Goal: Task Accomplishment & Management: Manage account settings

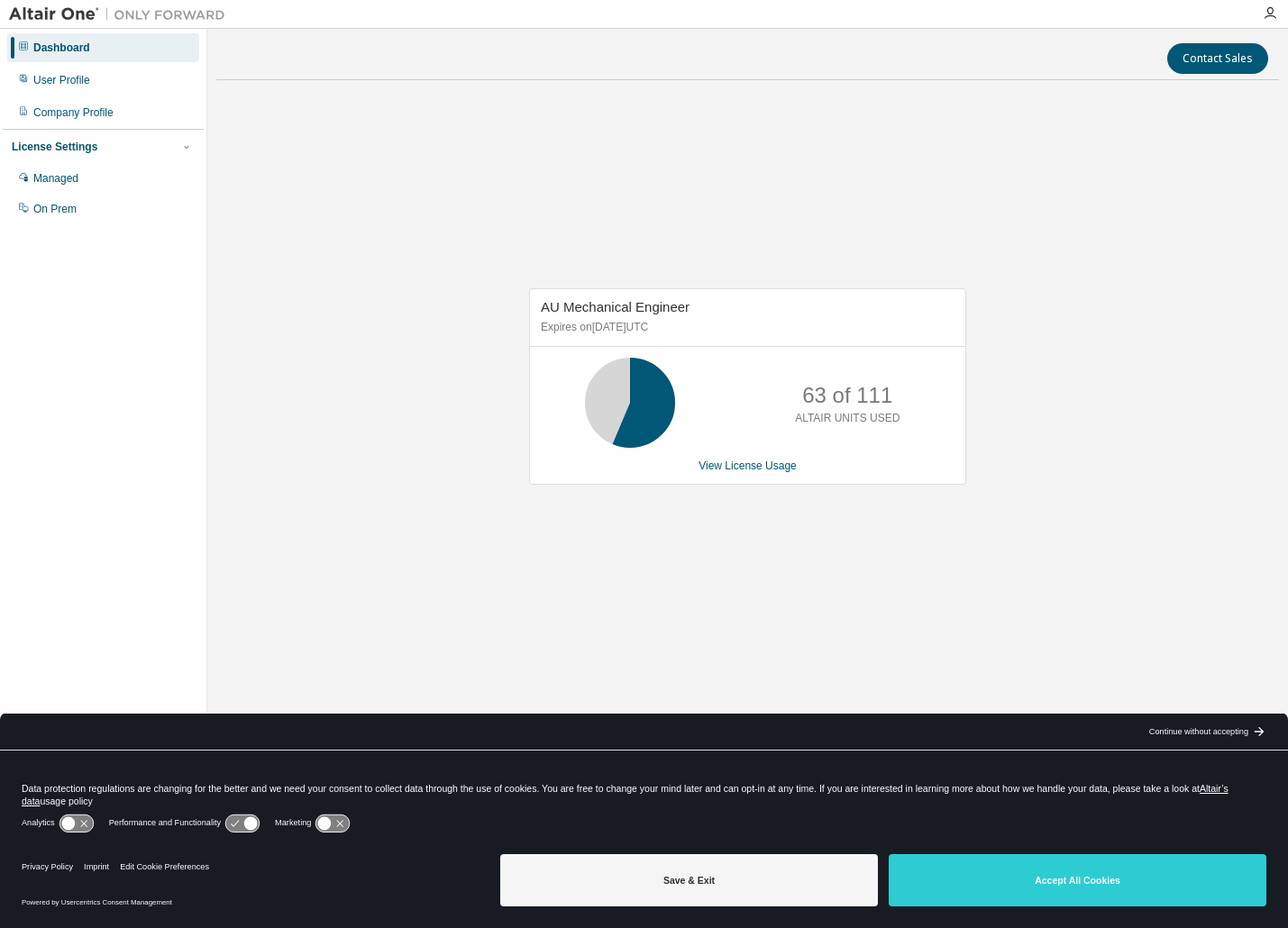
click at [746, 466] on link "View License Usage" at bounding box center [747, 465] width 98 height 12
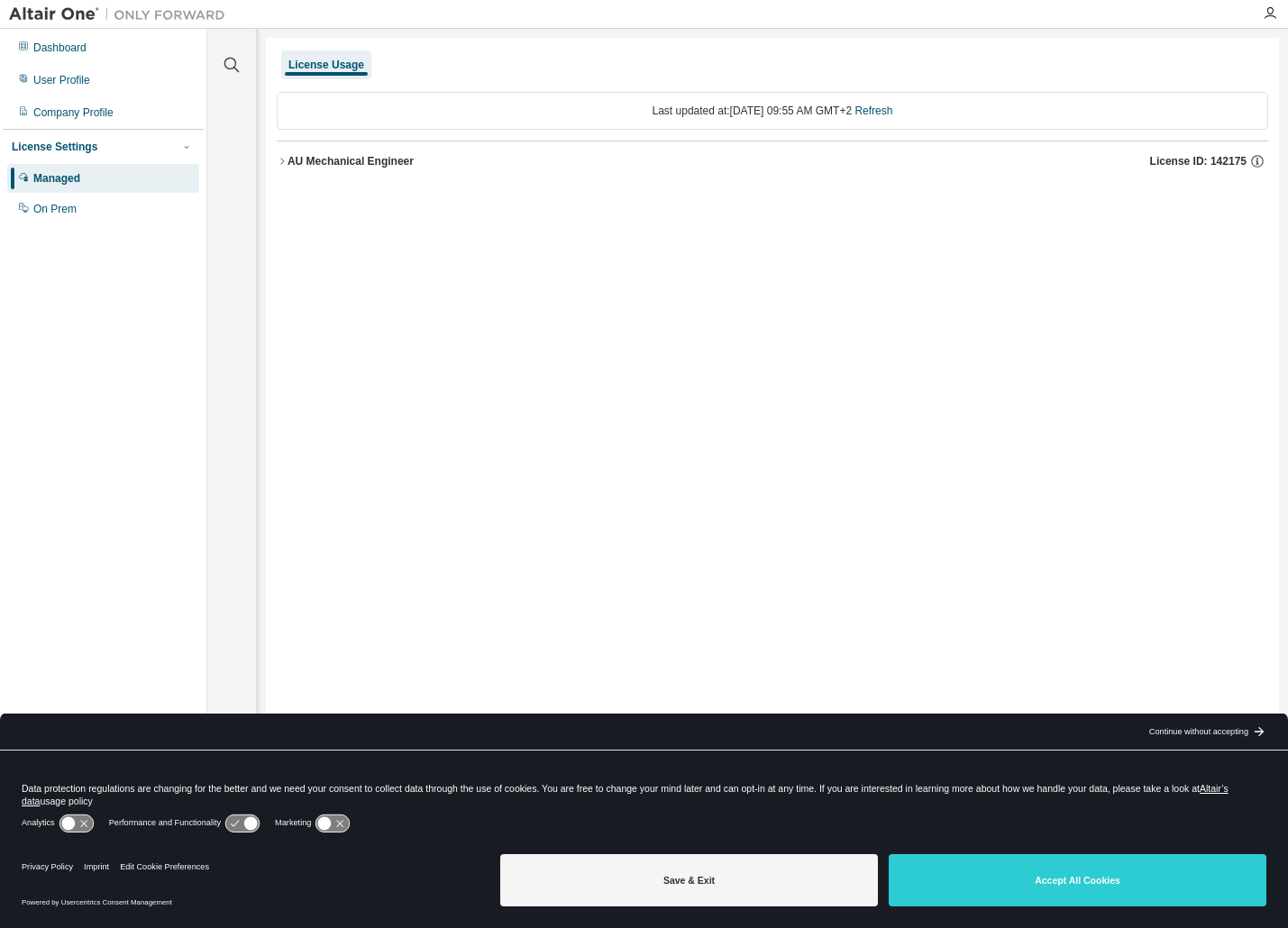
click at [282, 161] on icon "button" at bounding box center [282, 161] width 10 height 10
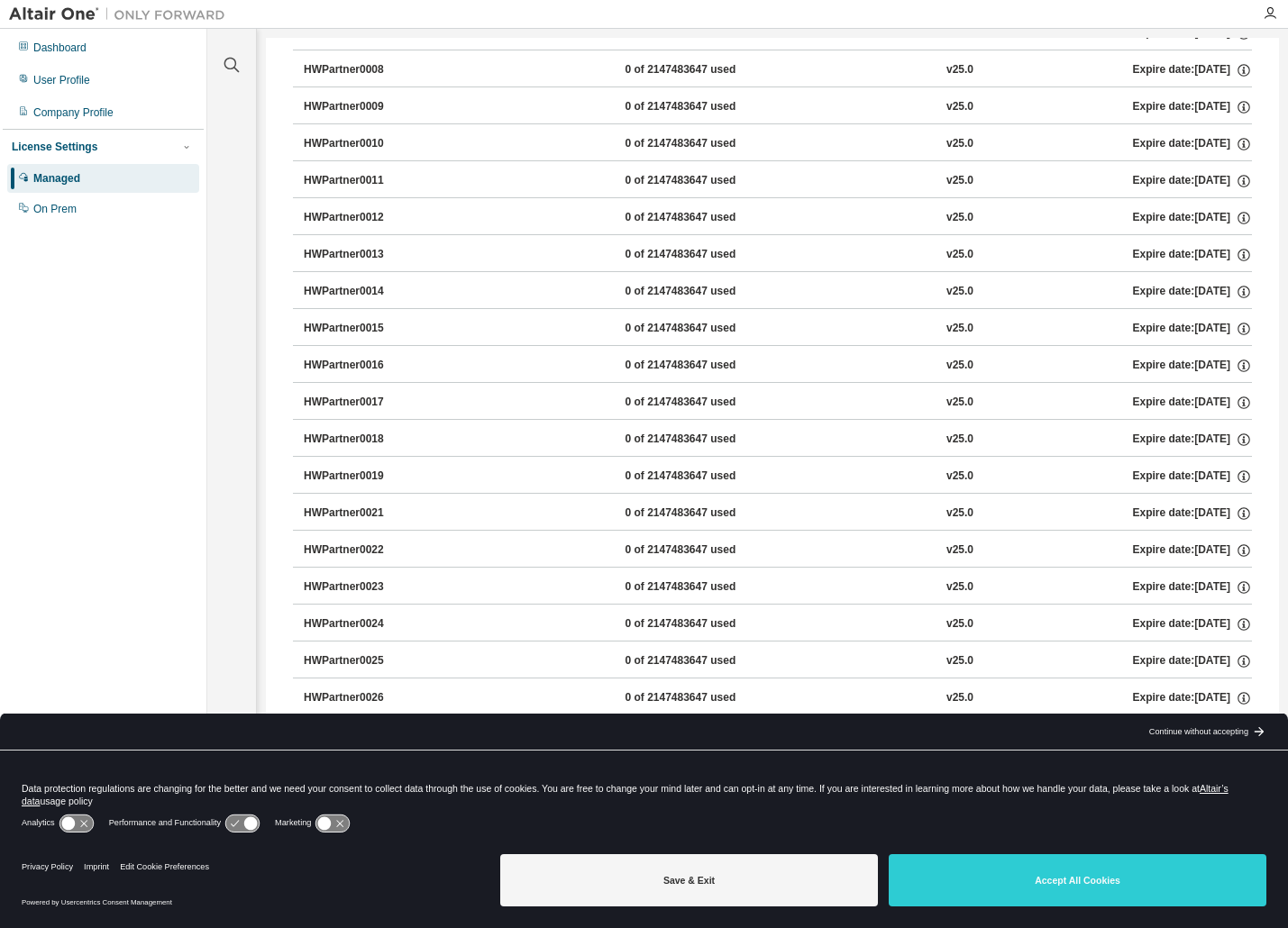
scroll to position [3695, 0]
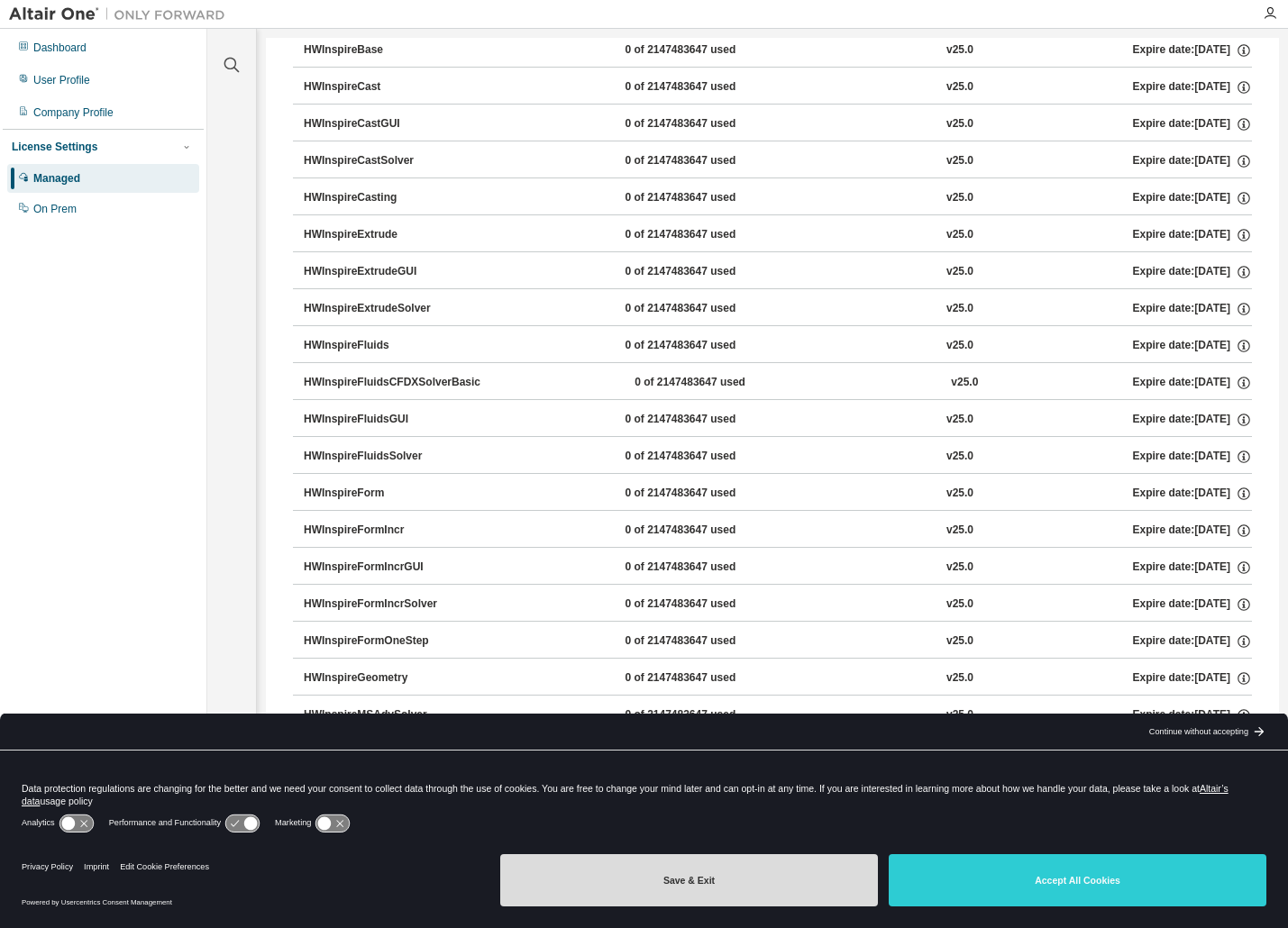
click at [741, 884] on button "Save & Exit" at bounding box center [689, 880] width 378 height 52
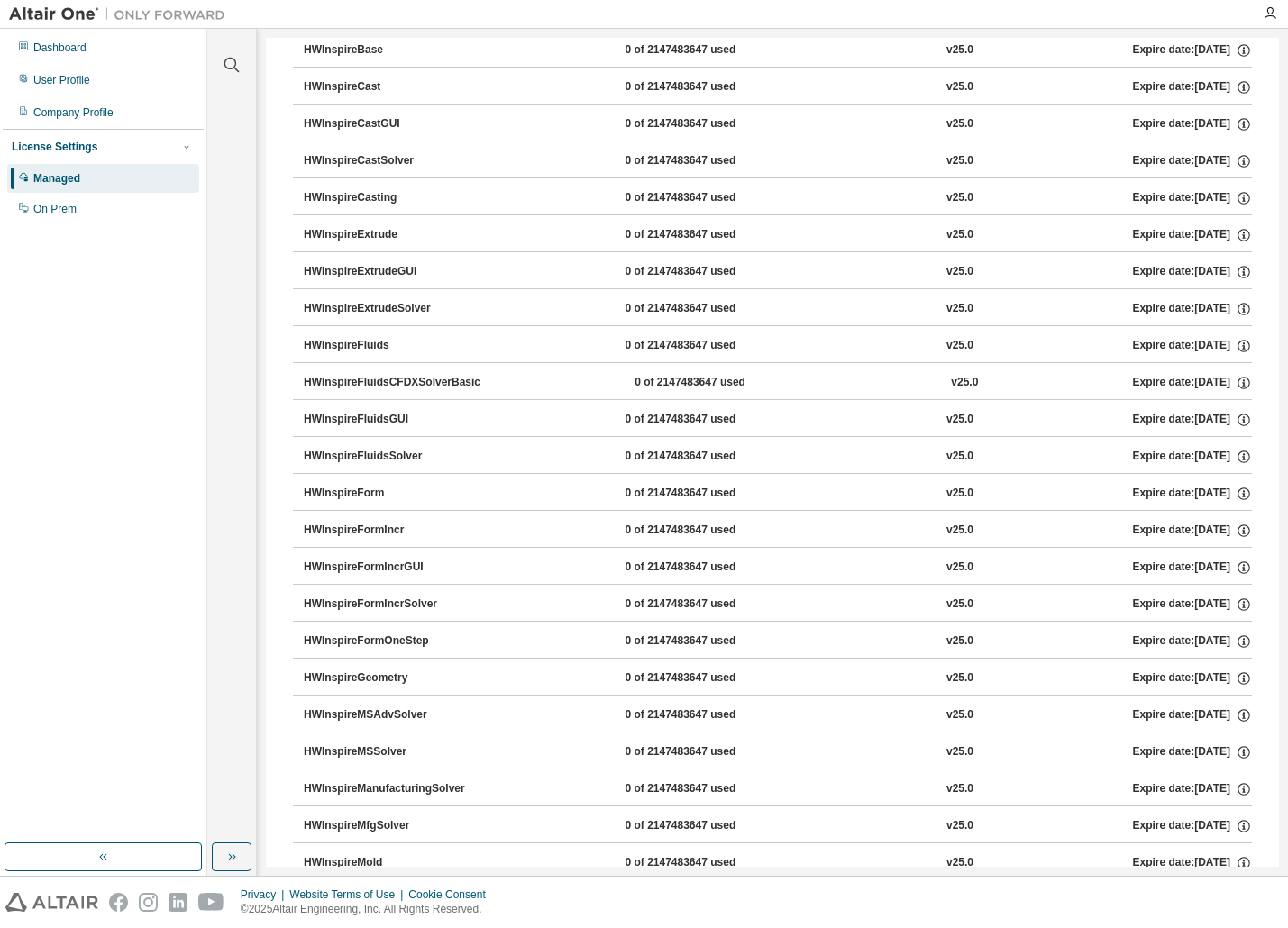
click at [44, 184] on div "Managed" at bounding box center [56, 178] width 47 height 14
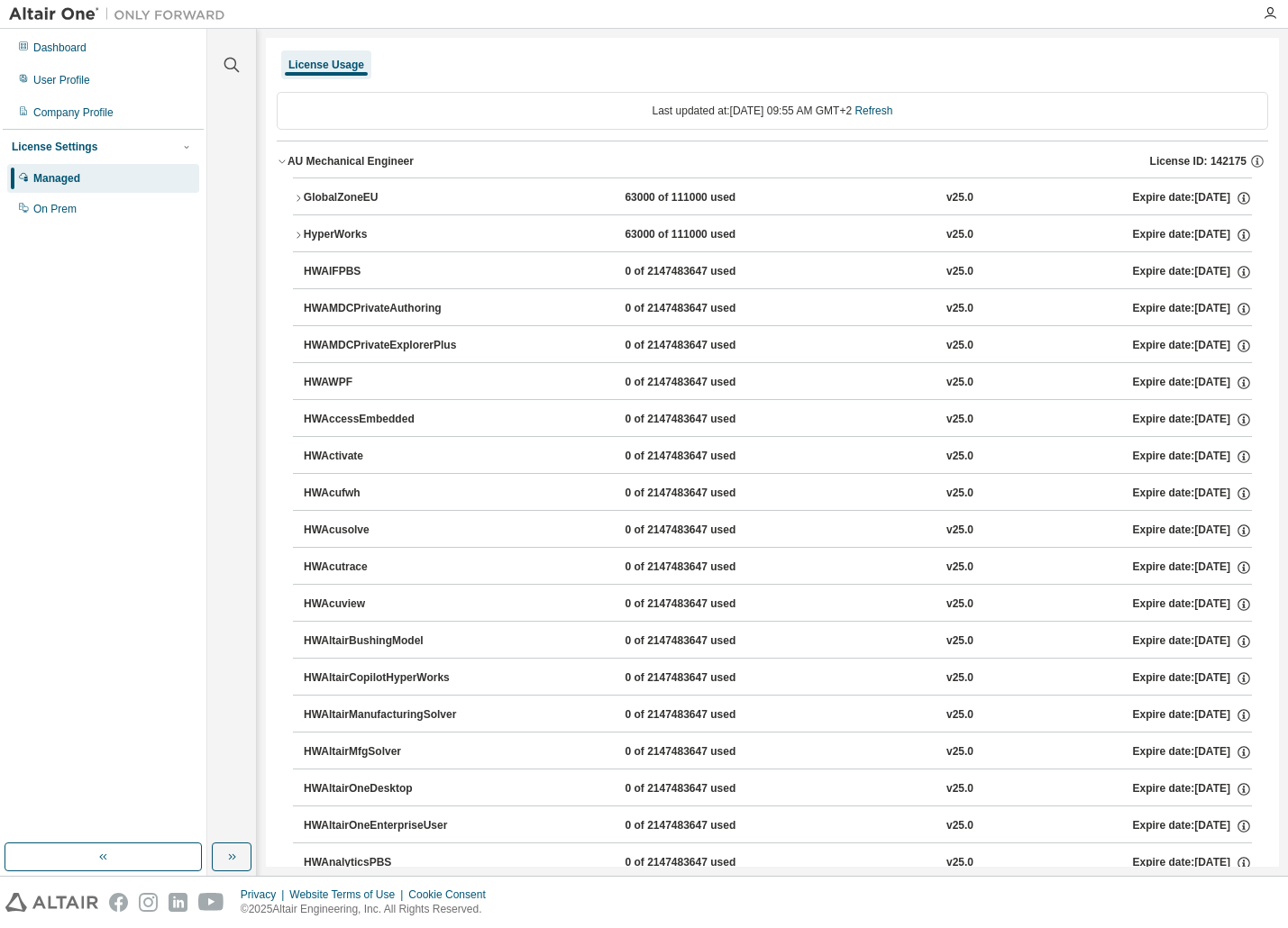
click at [282, 160] on icon "button" at bounding box center [282, 161] width 10 height 10
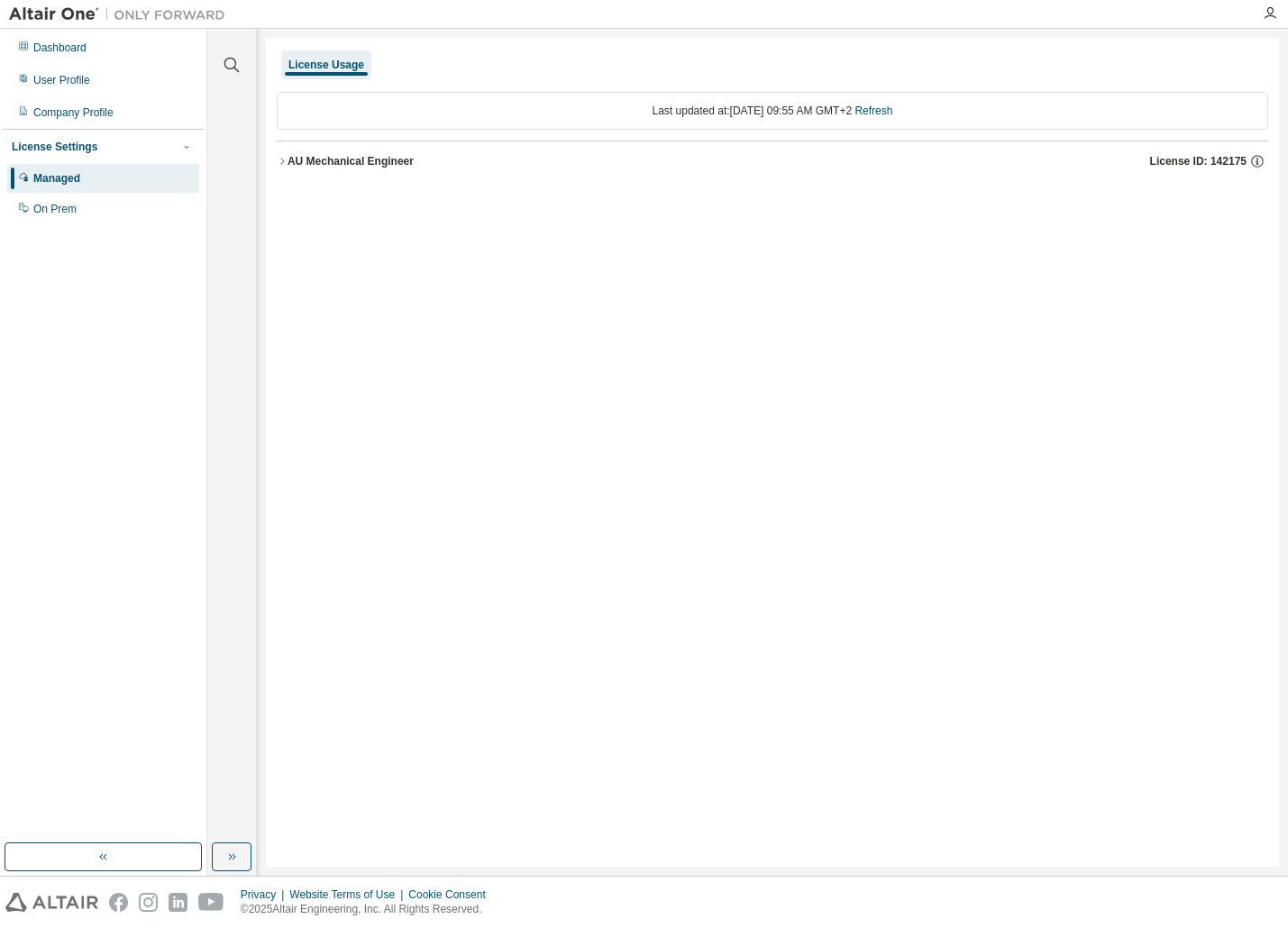
click at [311, 64] on div "License Usage" at bounding box center [327, 65] width 76 height 14
click at [58, 146] on div "License Settings" at bounding box center [54, 147] width 86 height 14
click at [55, 211] on div "On Prem" at bounding box center [54, 208] width 43 height 14
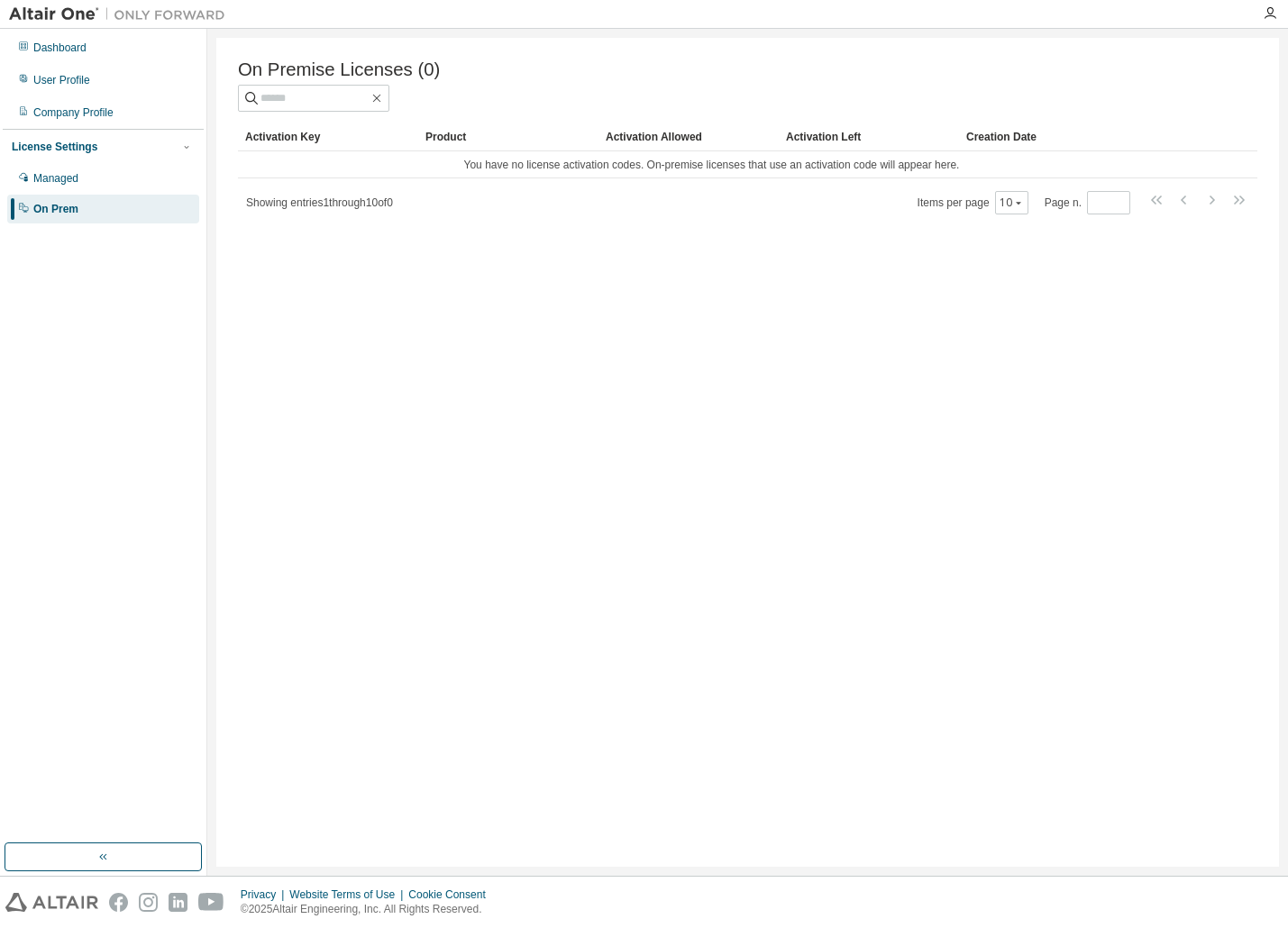
click at [33, 179] on div "Managed" at bounding box center [55, 178] width 45 height 14
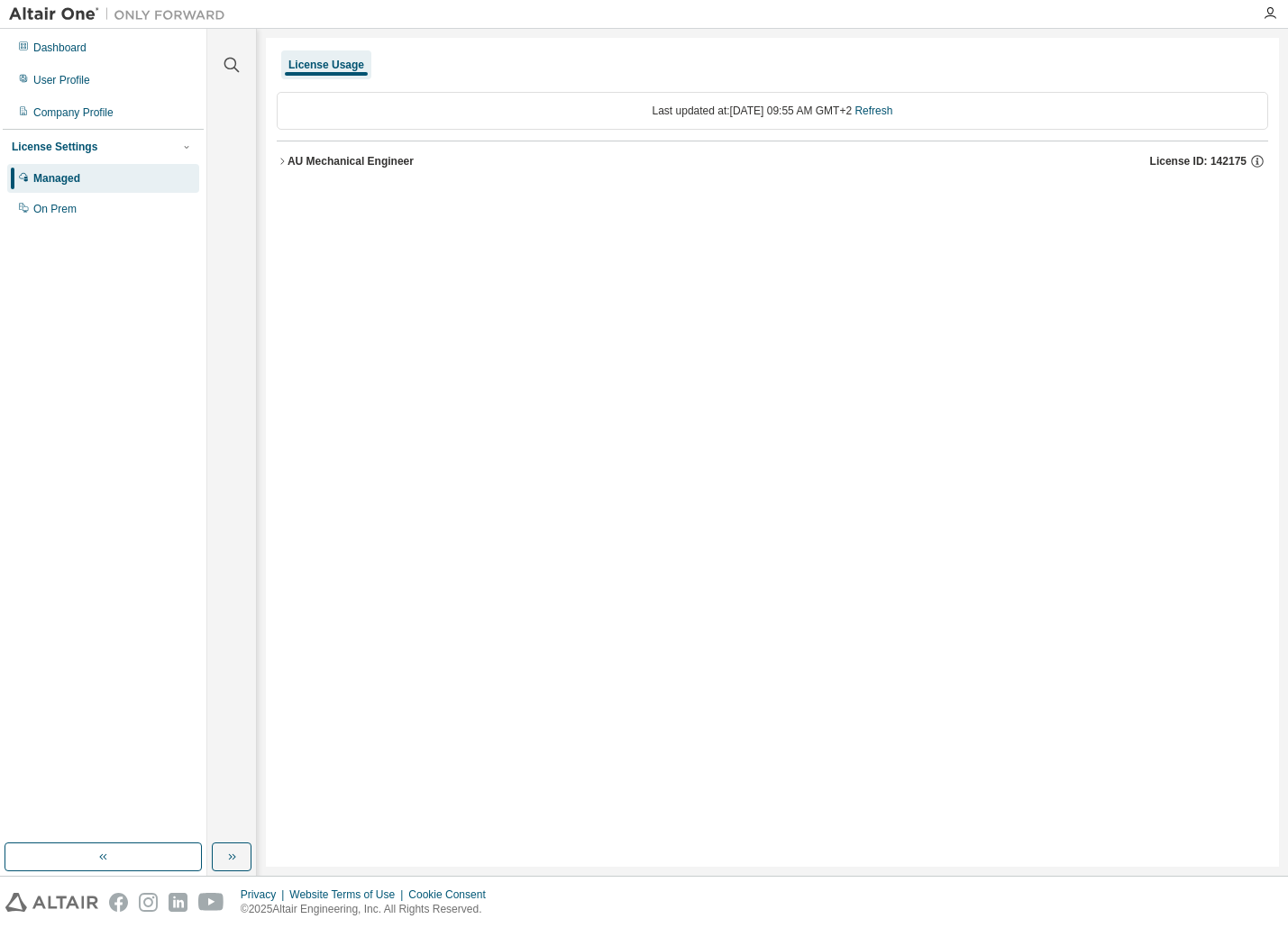
click at [892, 111] on link "Refresh" at bounding box center [874, 110] width 38 height 12
click at [316, 164] on div "AU Mechanical Engineer" at bounding box center [350, 161] width 127 height 14
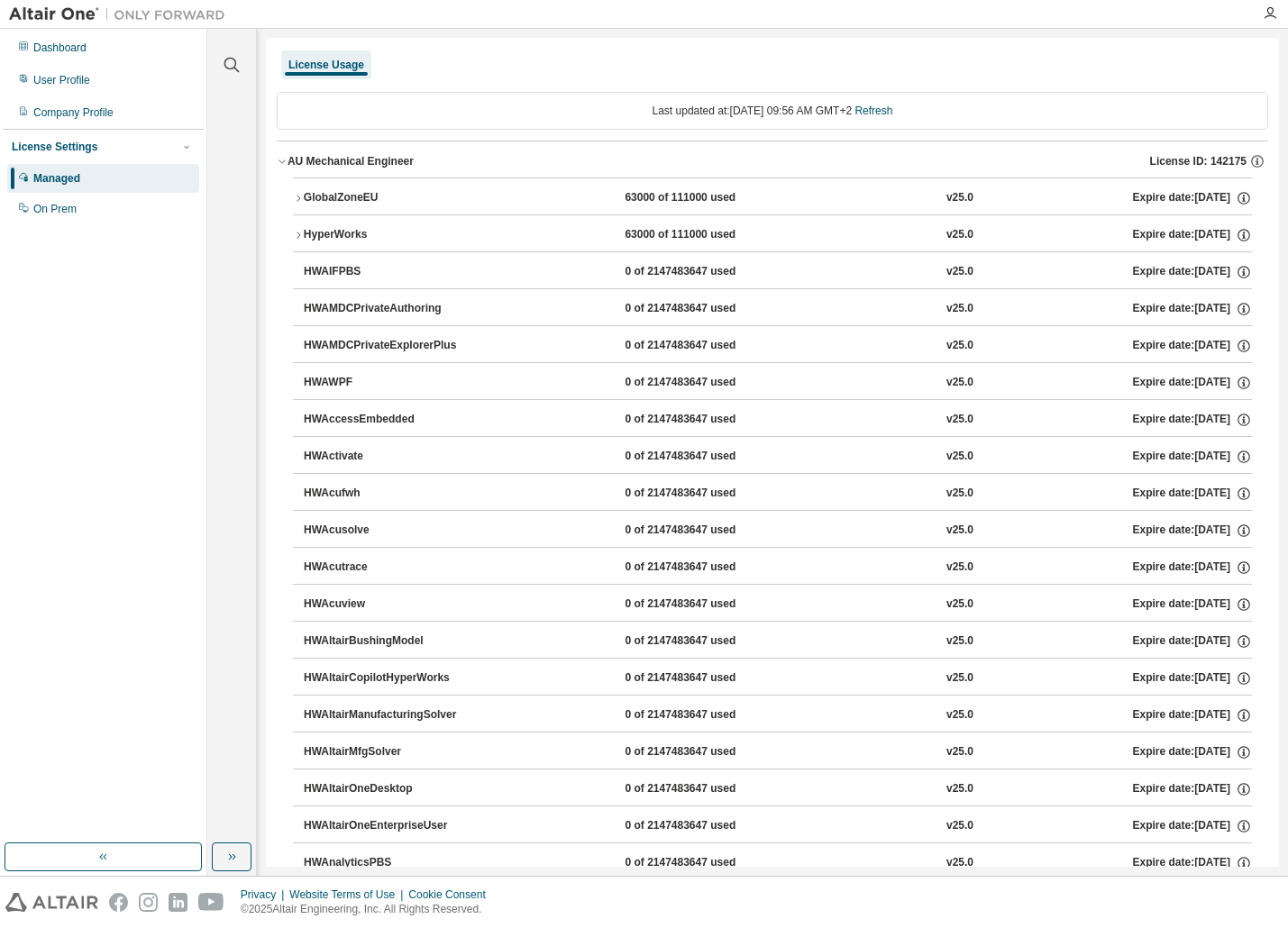
click at [125, 864] on button "button" at bounding box center [103, 857] width 197 height 29
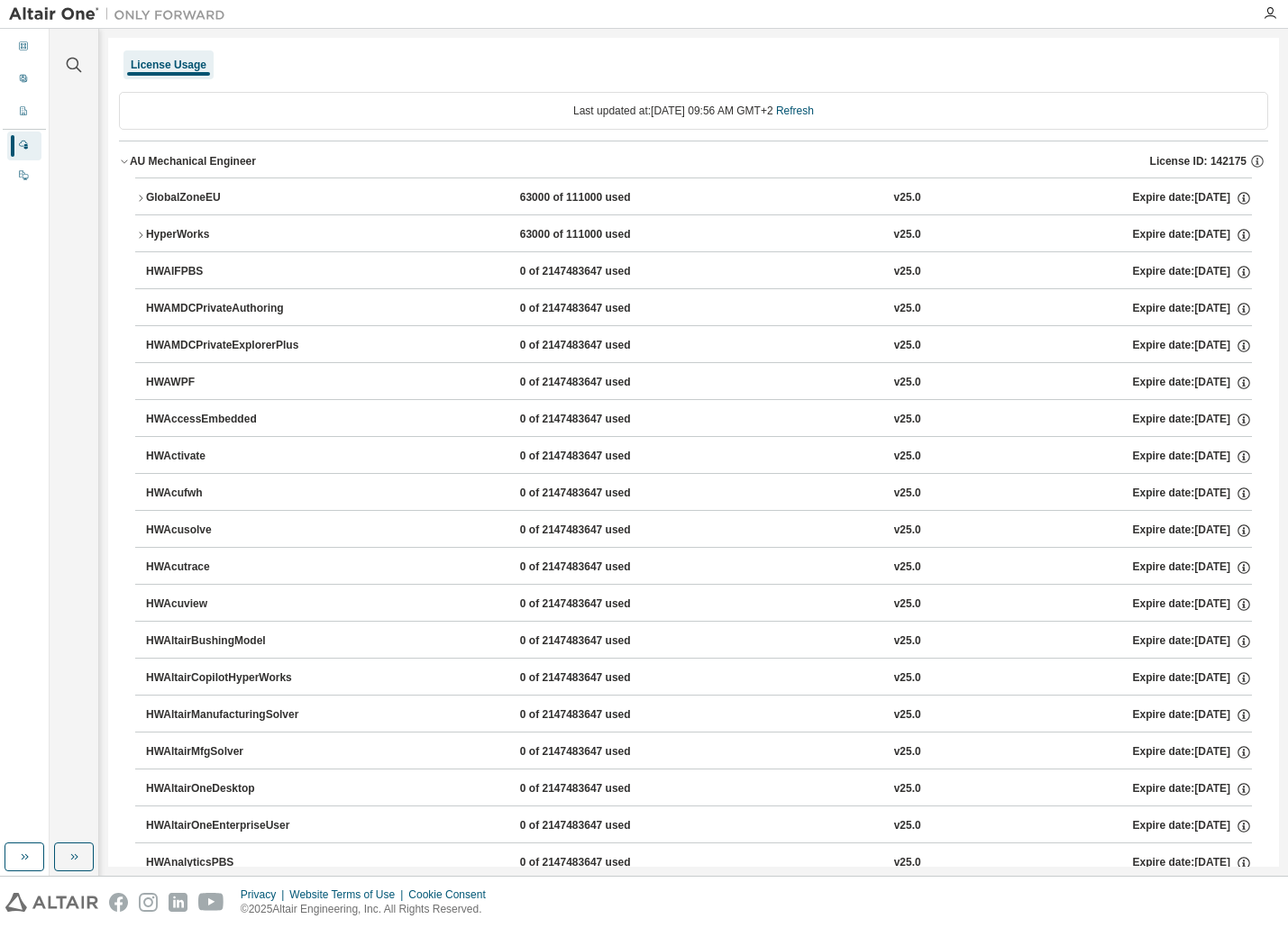
click at [28, 855] on icon "button" at bounding box center [24, 857] width 14 height 14
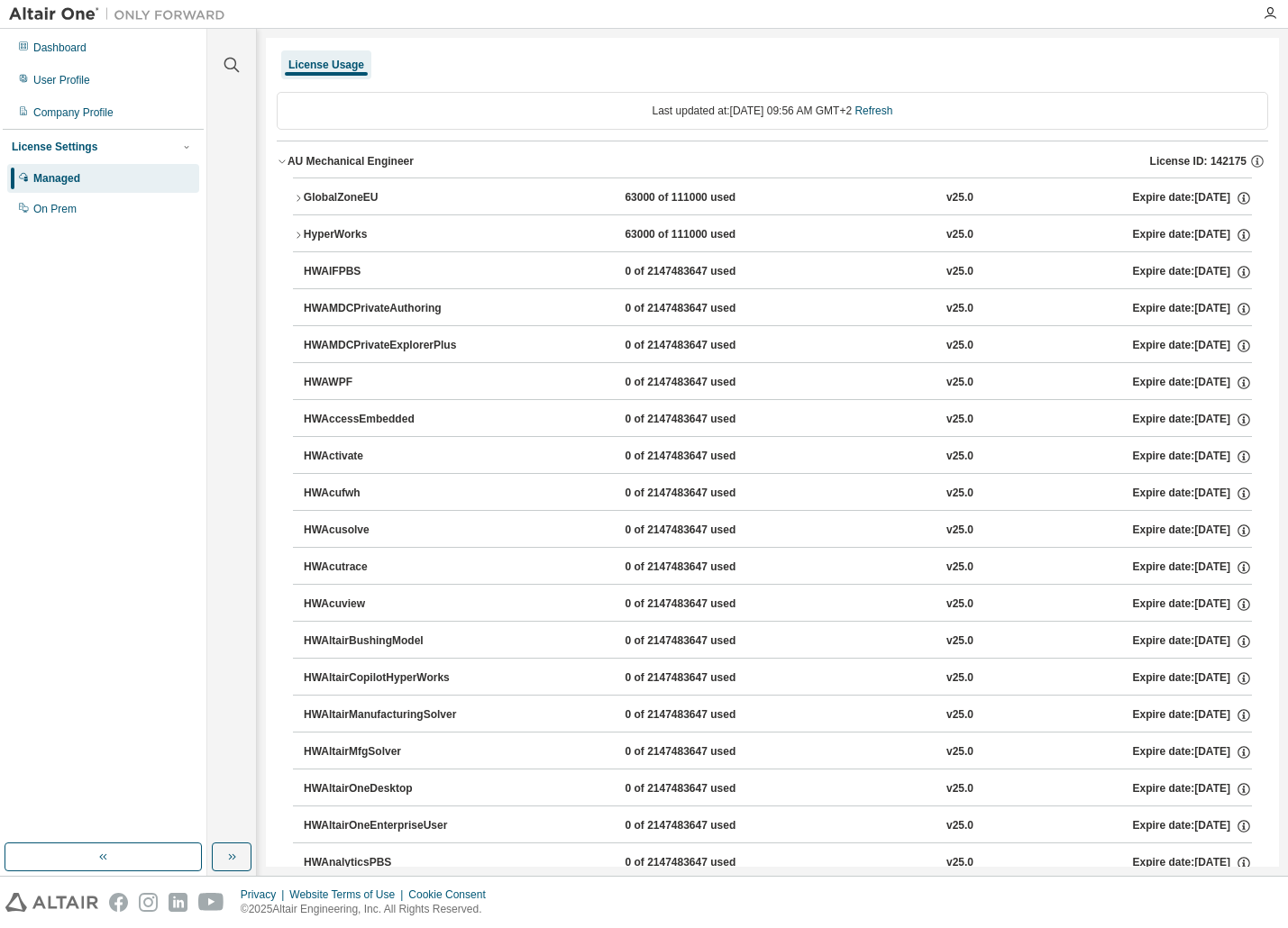
click at [223, 857] on button "button" at bounding box center [232, 857] width 40 height 29
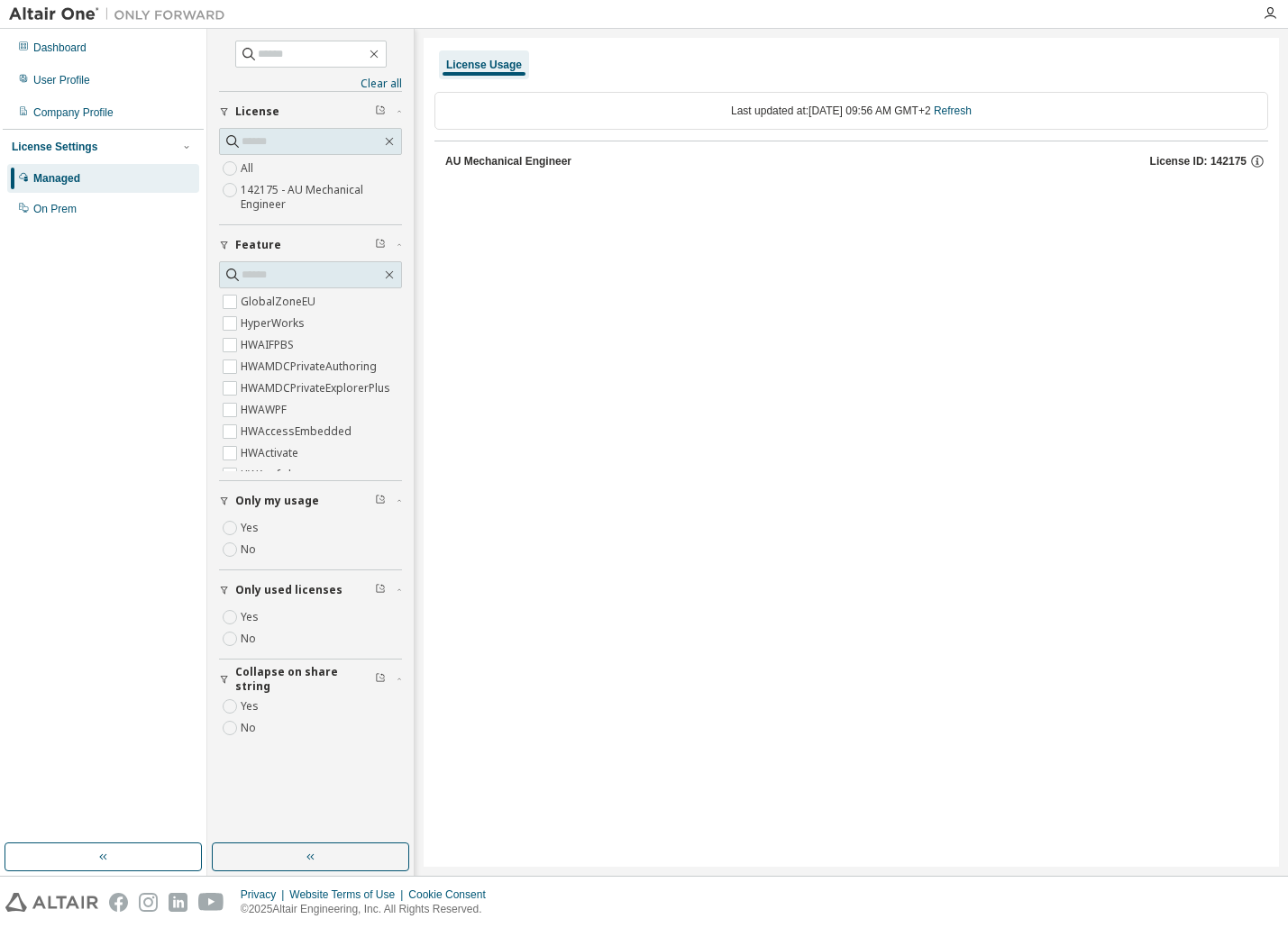
click at [513, 165] on div "AU Mechanical Engineer" at bounding box center [508, 161] width 127 height 14
click at [438, 161] on icon "button" at bounding box center [439, 161] width 10 height 10
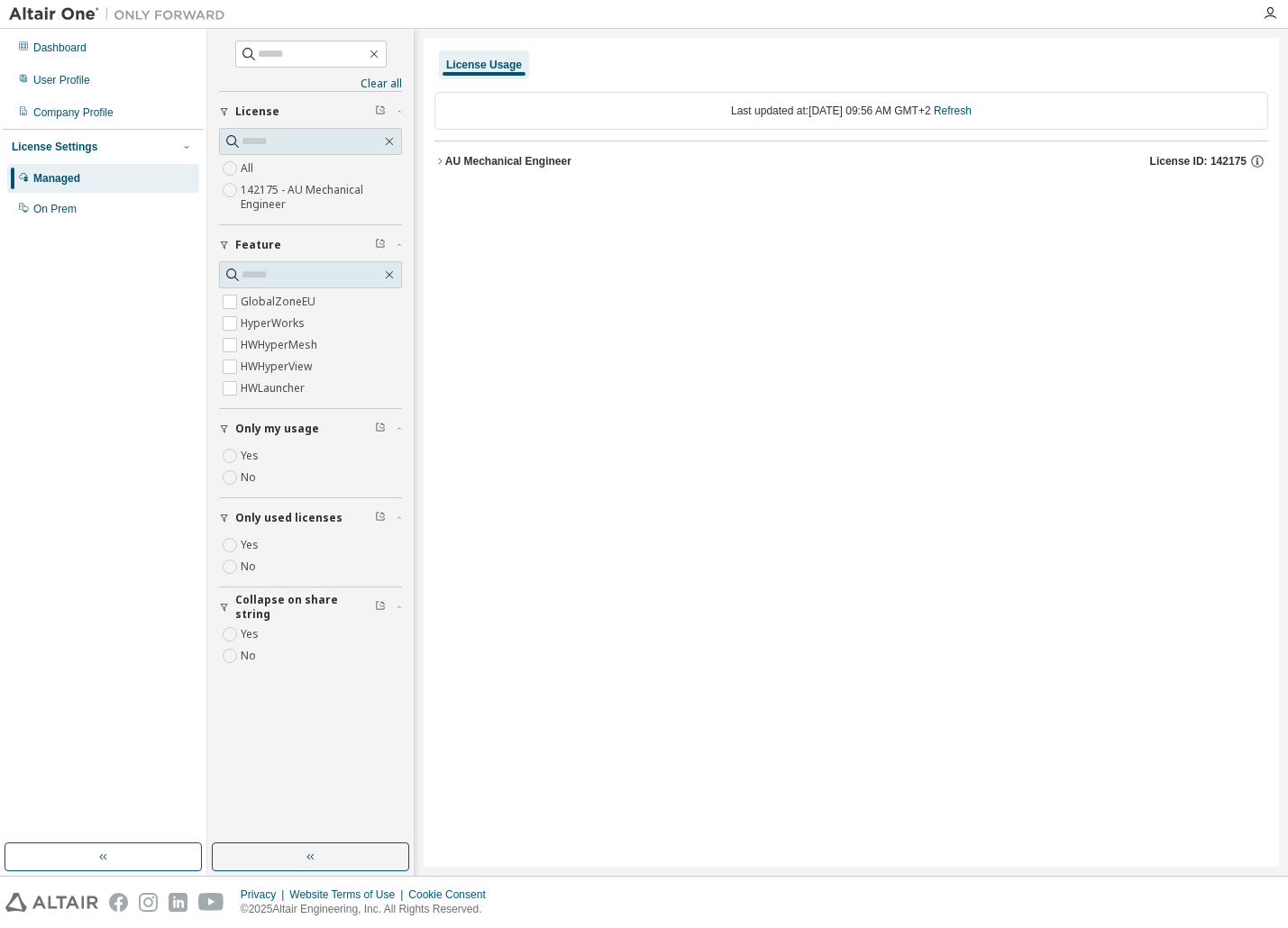
click at [444, 158] on icon "button" at bounding box center [439, 161] width 10 height 10
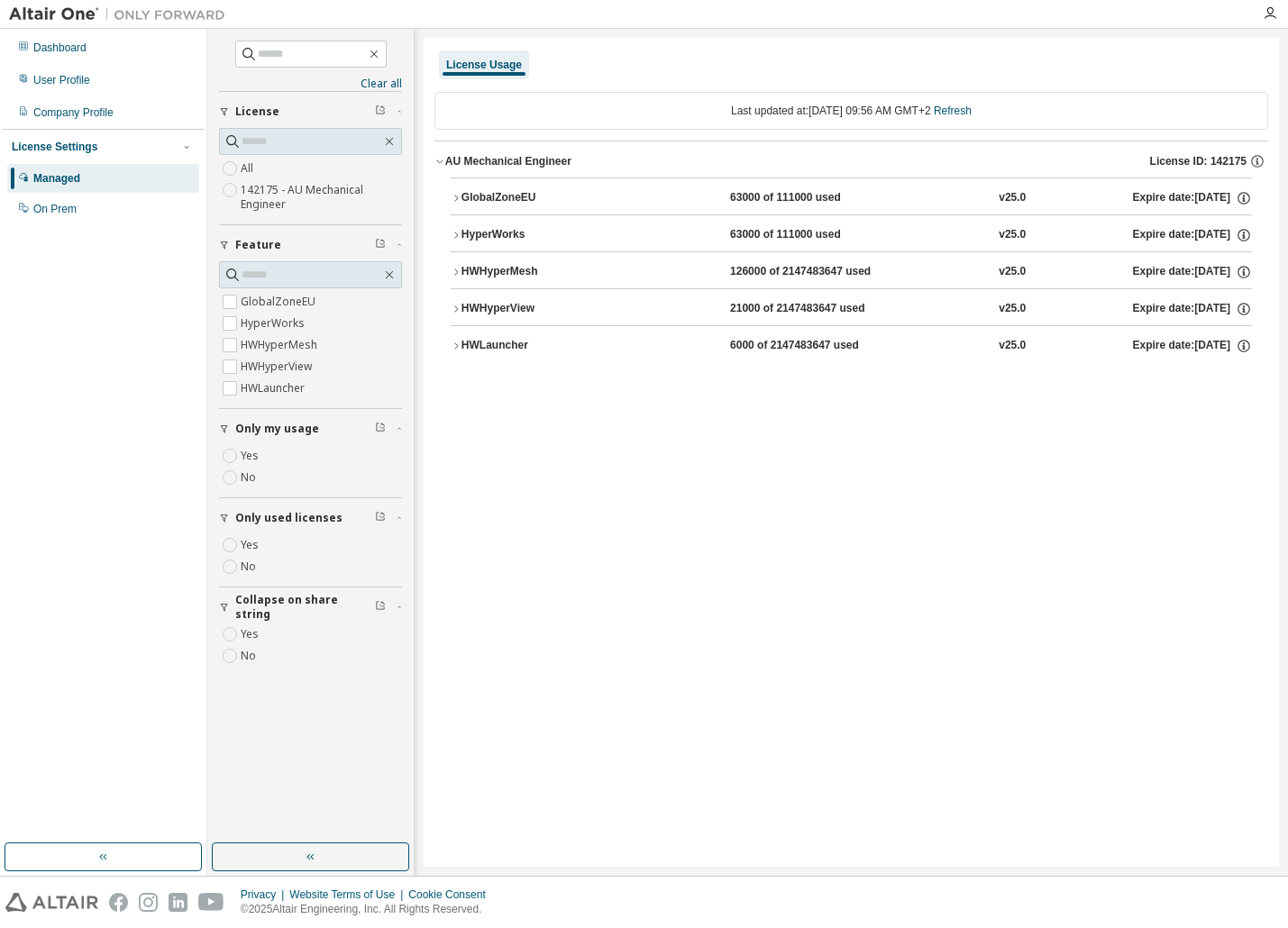
click at [456, 195] on icon "button" at bounding box center [455, 198] width 10 height 10
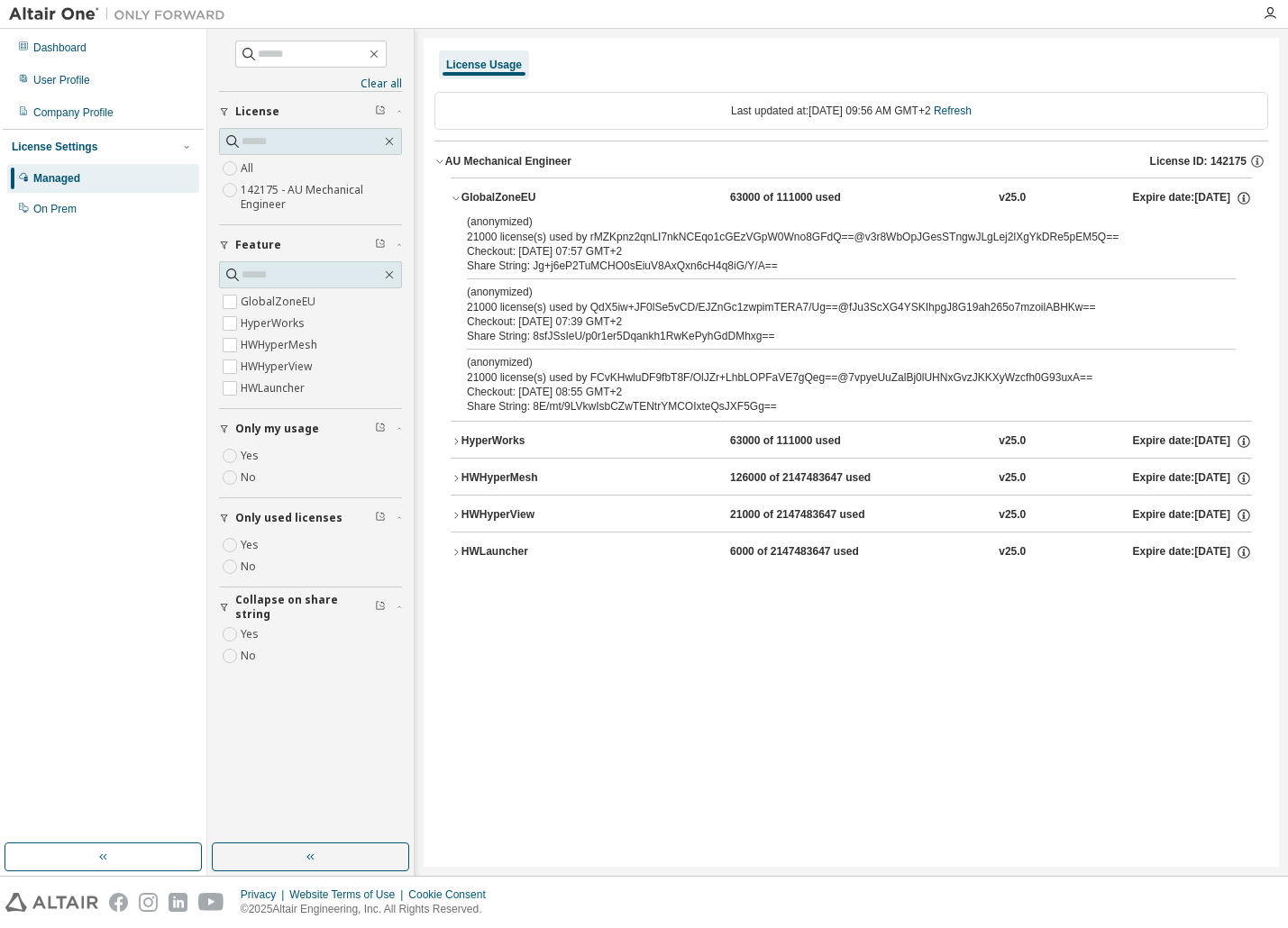
click at [457, 550] on icon "button" at bounding box center [455, 552] width 10 height 10
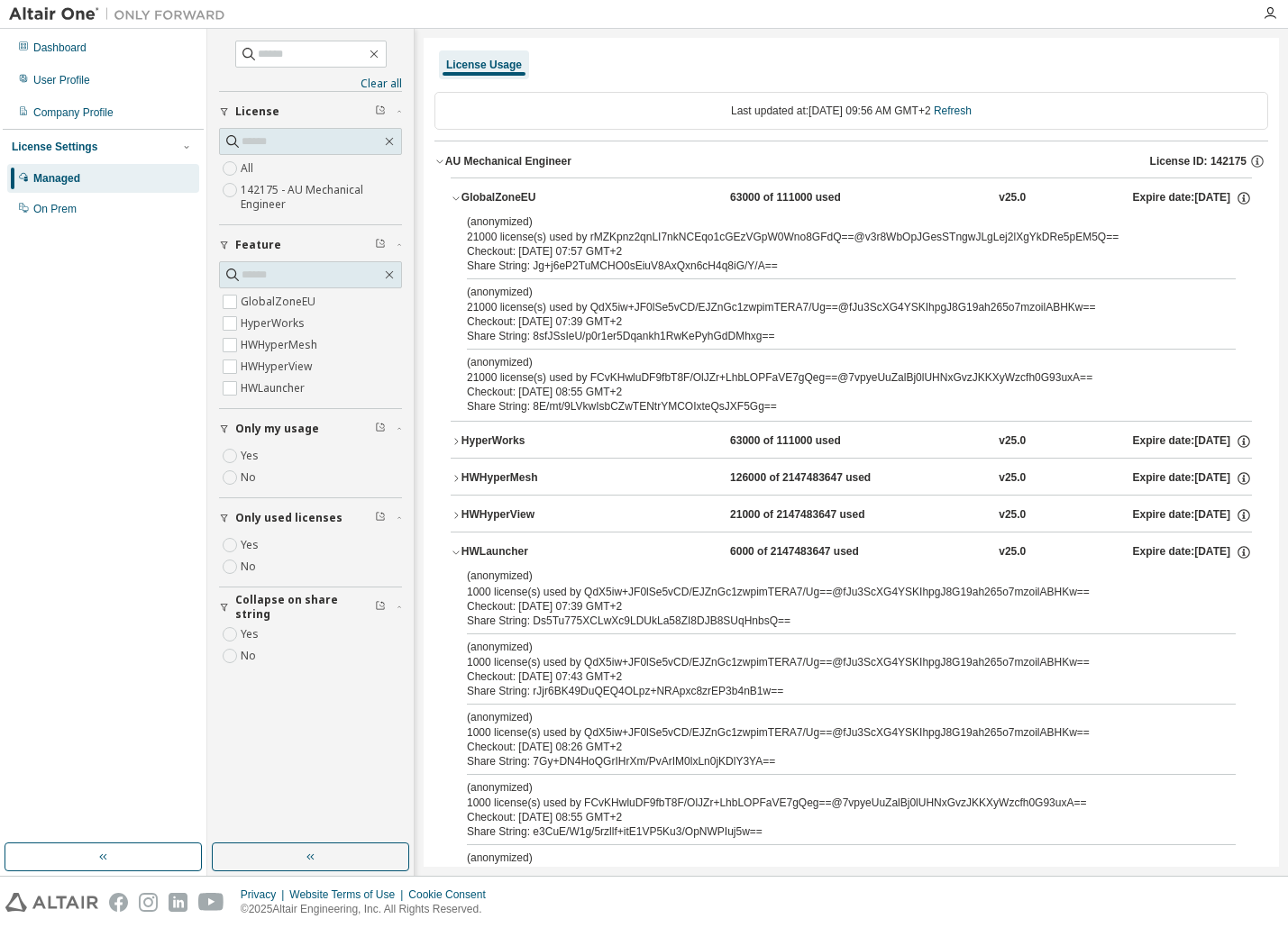
click at [460, 550] on icon "button" at bounding box center [455, 553] width 10 height 10
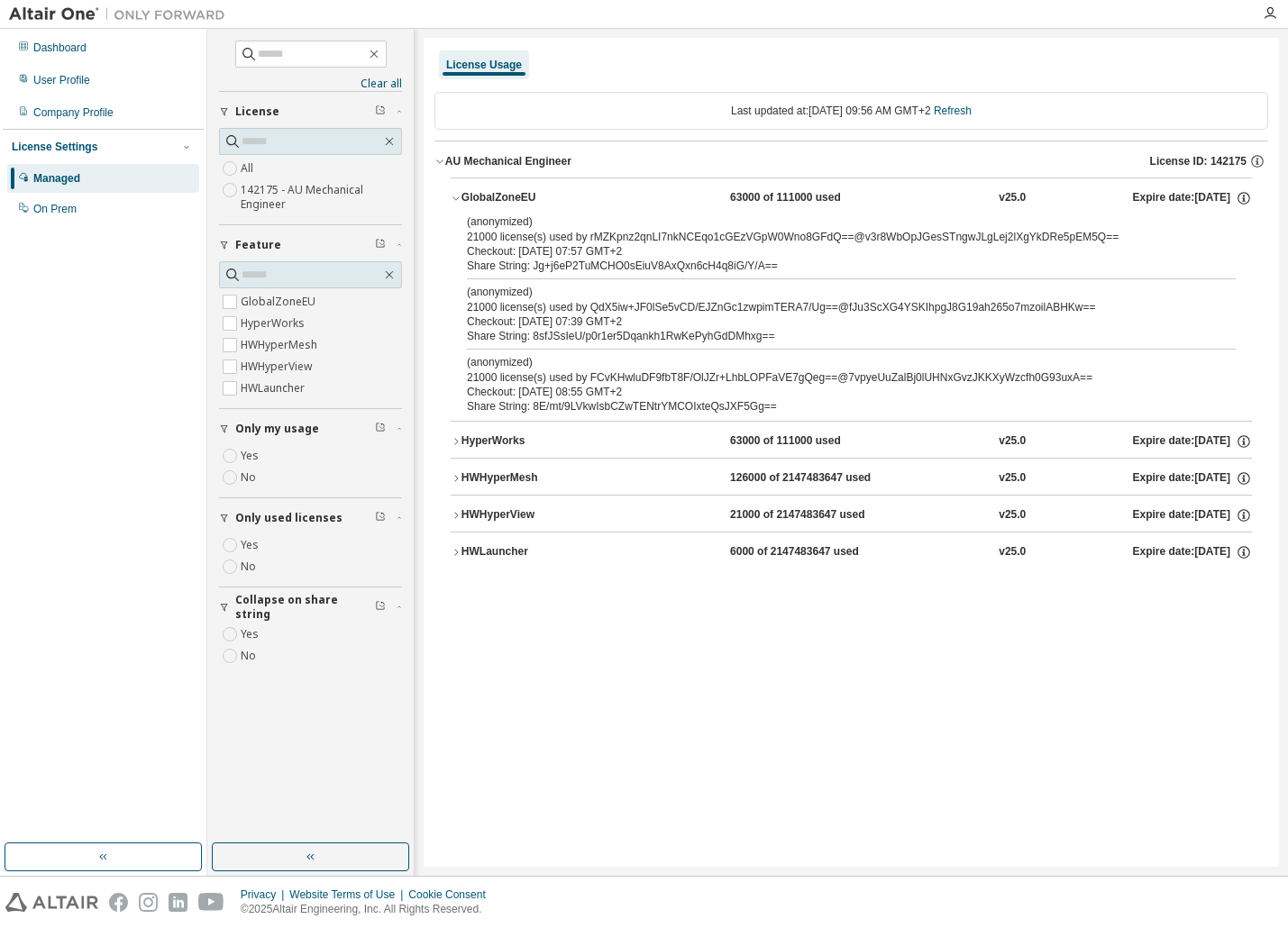
click at [284, 857] on button "button" at bounding box center [310, 857] width 197 height 29
